Goal: Task Accomplishment & Management: Manage account settings

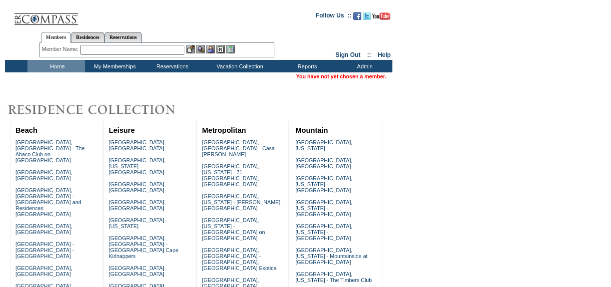
click at [100, 48] on input "text" at bounding box center [132, 50] width 104 height 10
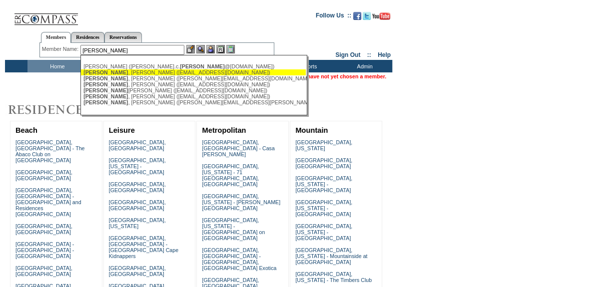
click at [105, 70] on span "[PERSON_NAME]" at bounding box center [105, 72] width 44 height 6
type input "[PERSON_NAME] ([EMAIL_ADDRESS][DOMAIN_NAME])"
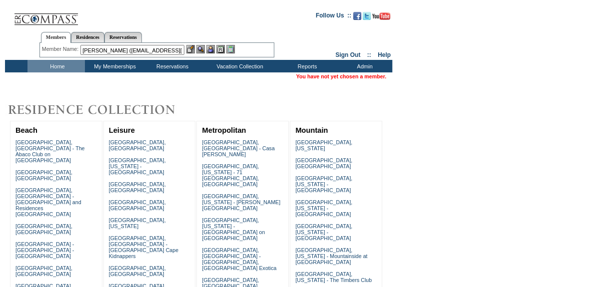
click at [210, 46] on img at bounding box center [210, 49] width 8 height 8
click at [204, 46] on img at bounding box center [200, 49] width 8 height 8
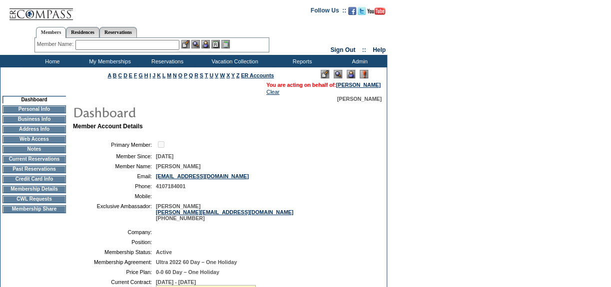
click at [57, 160] on td "Current Reservations" at bounding box center [33, 159] width 63 height 8
